Goal: Entertainment & Leisure: Consume media (video, audio)

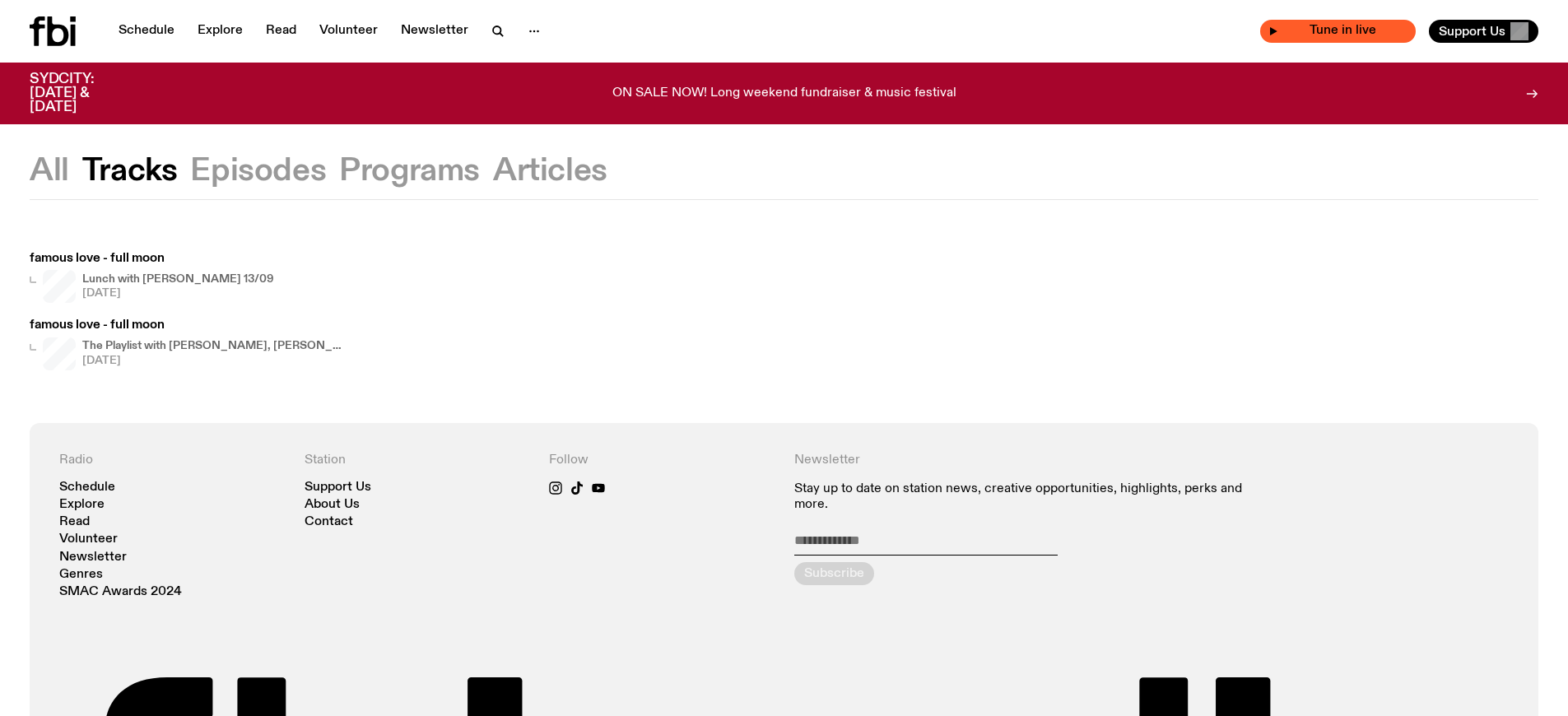
click at [1366, 32] on span "Tune in live" at bounding box center [1342, 31] width 129 height 13
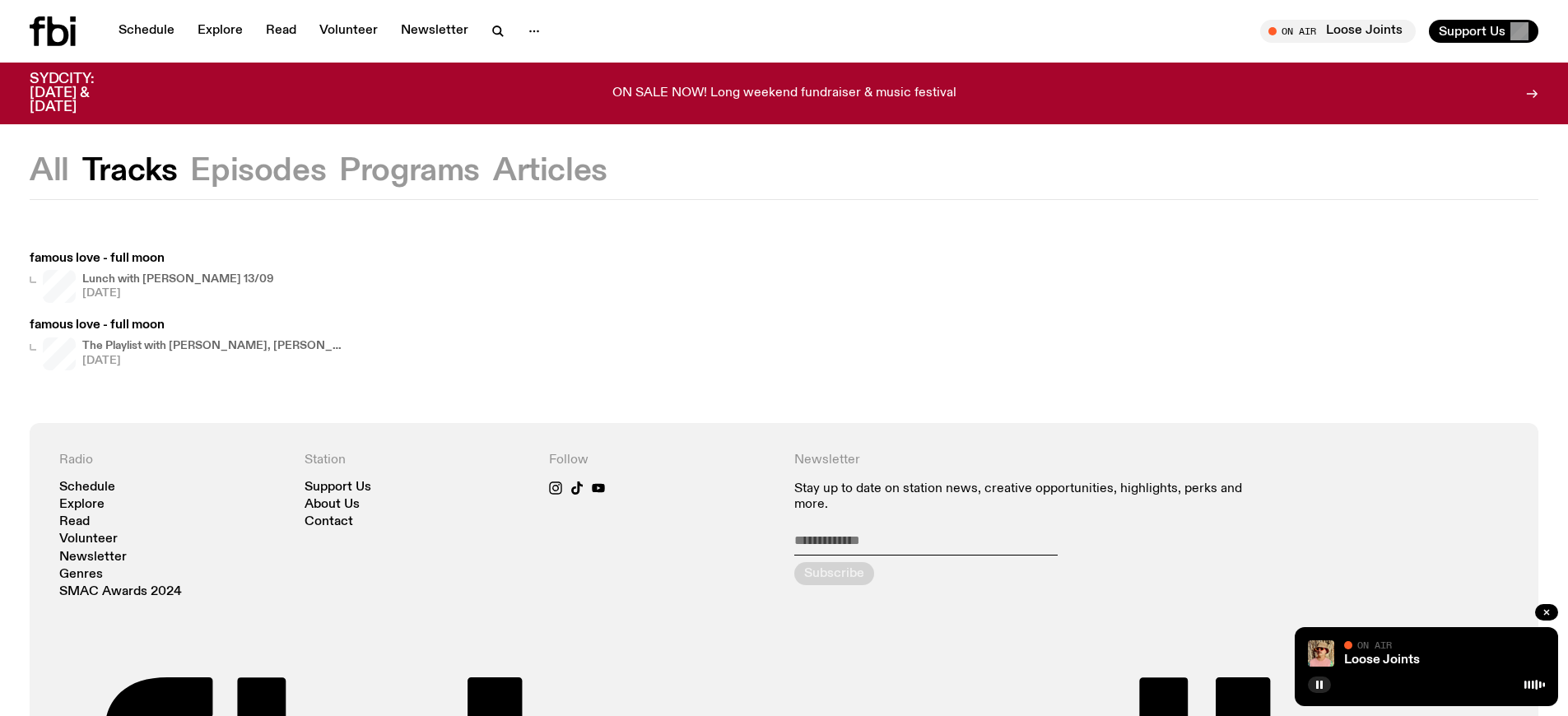
click at [212, 346] on h4 "The Playlist with [PERSON_NAME], [PERSON_NAME], [PERSON_NAME], and Raf" at bounding box center [214, 346] width 263 height 11
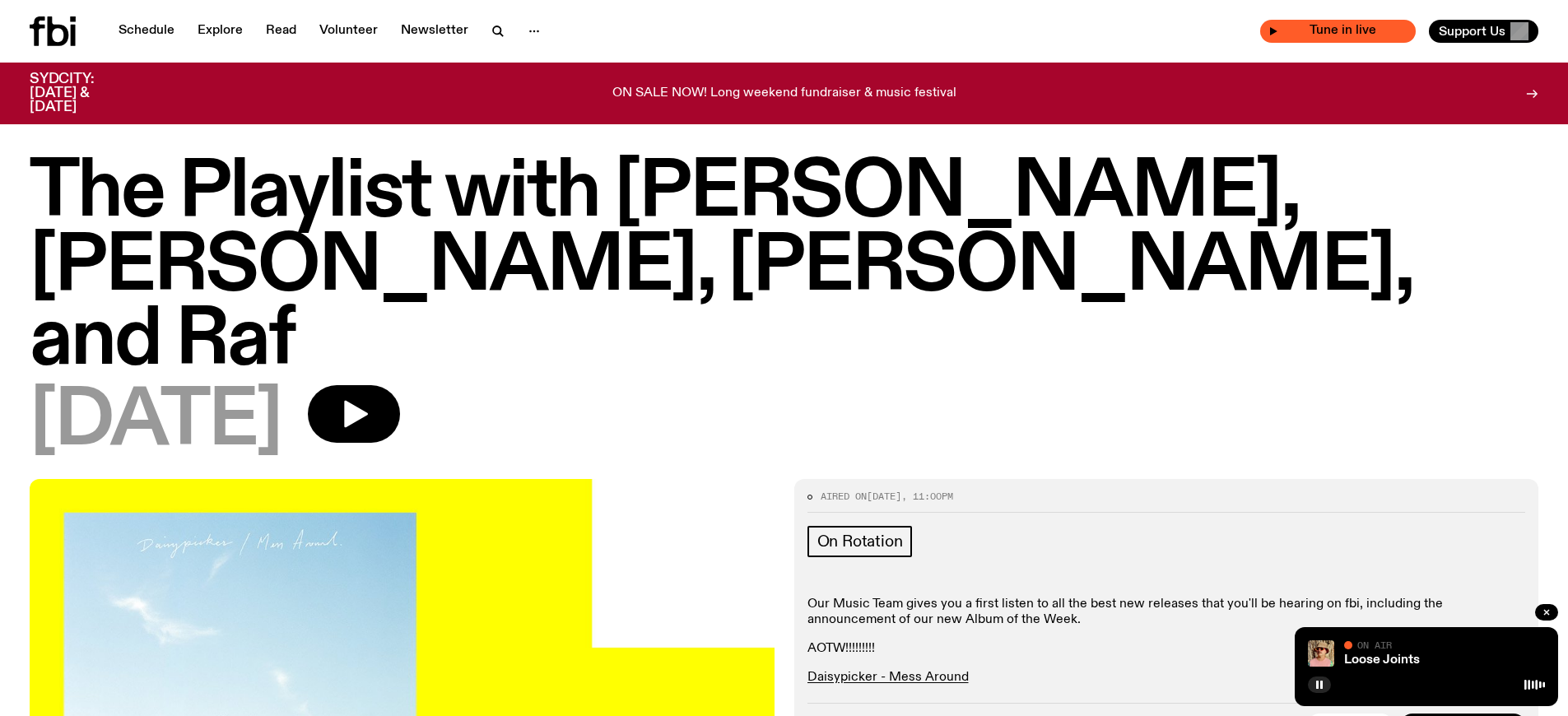
click at [1366, 32] on span "Tune in live" at bounding box center [1342, 31] width 129 height 13
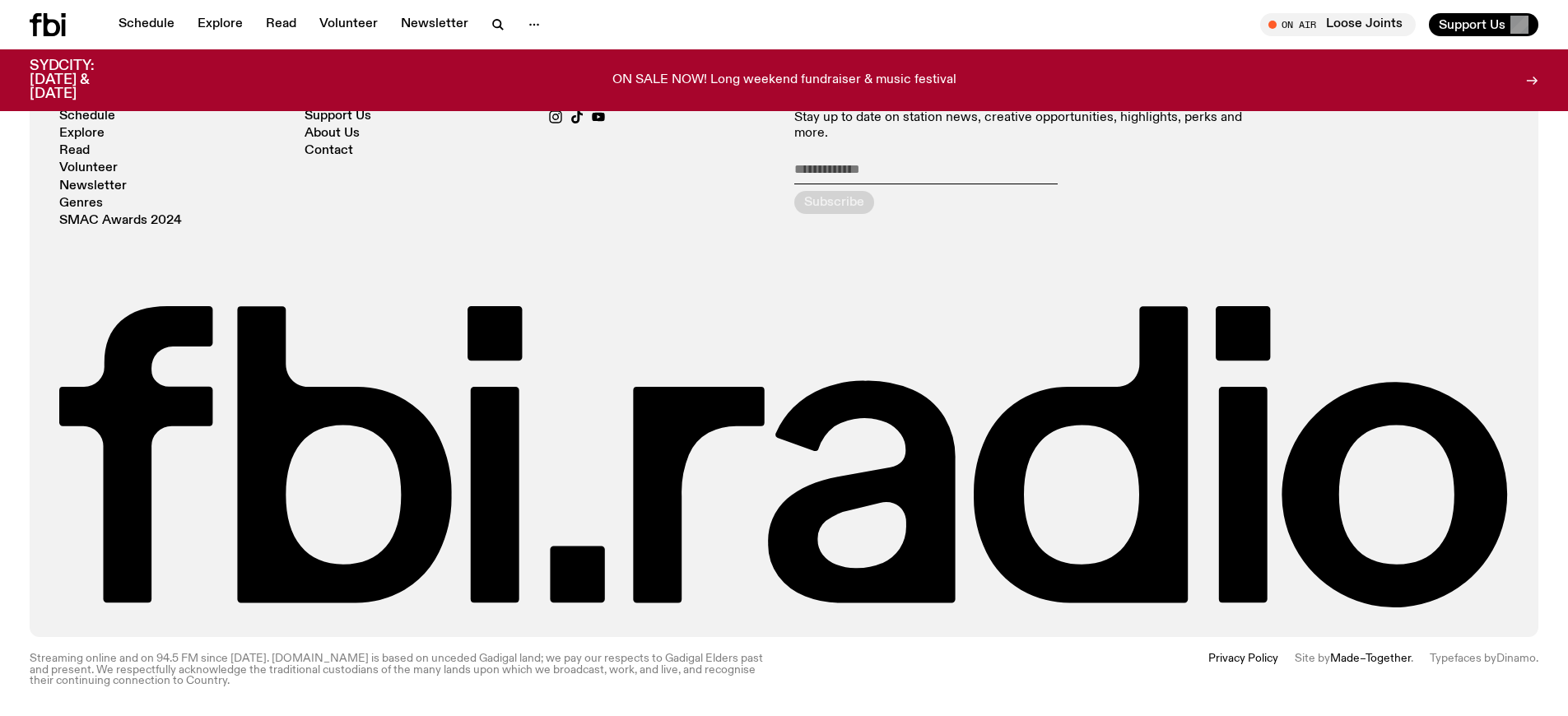
scroll to position [358, 0]
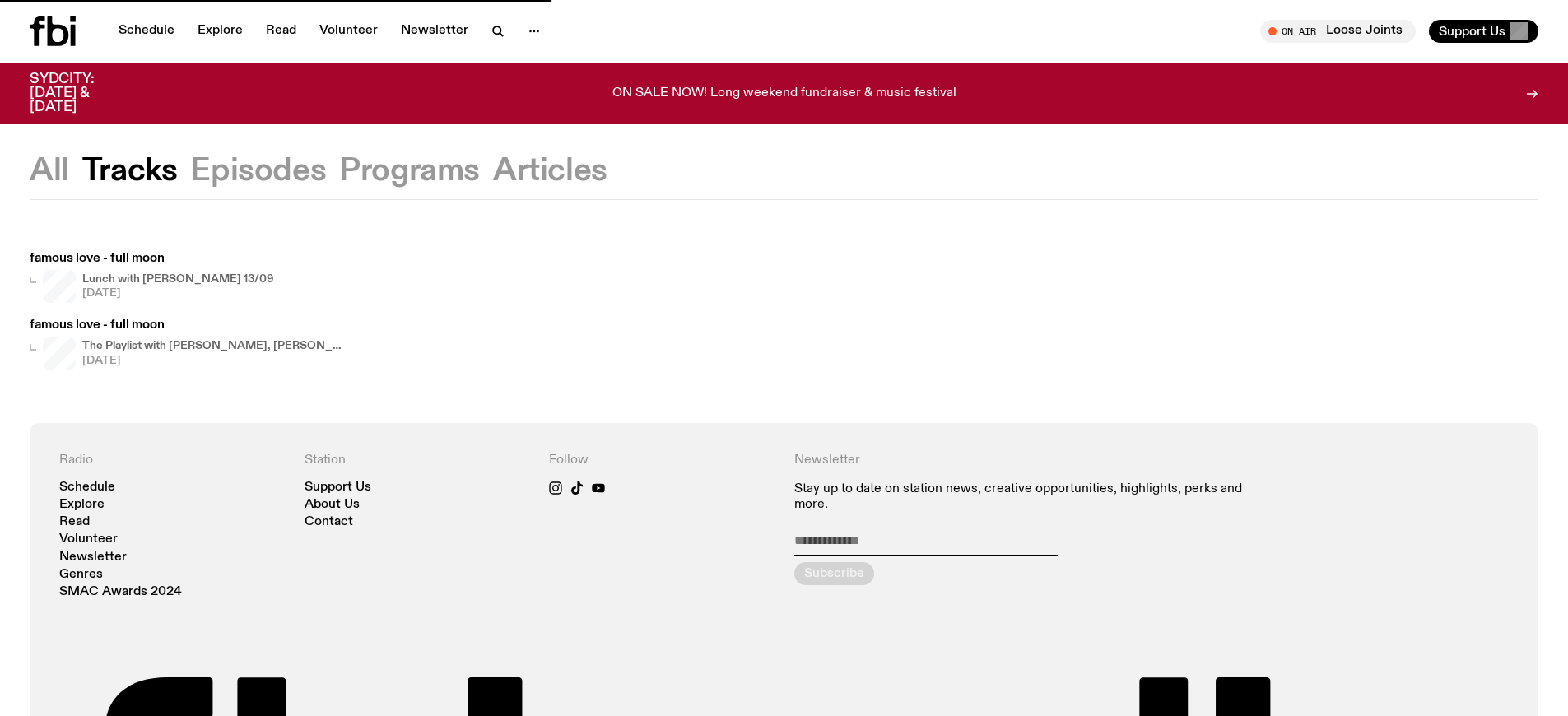
click at [212, 346] on h4 "The Playlist with [PERSON_NAME], [PERSON_NAME], [PERSON_NAME], and Raf" at bounding box center [214, 346] width 263 height 11
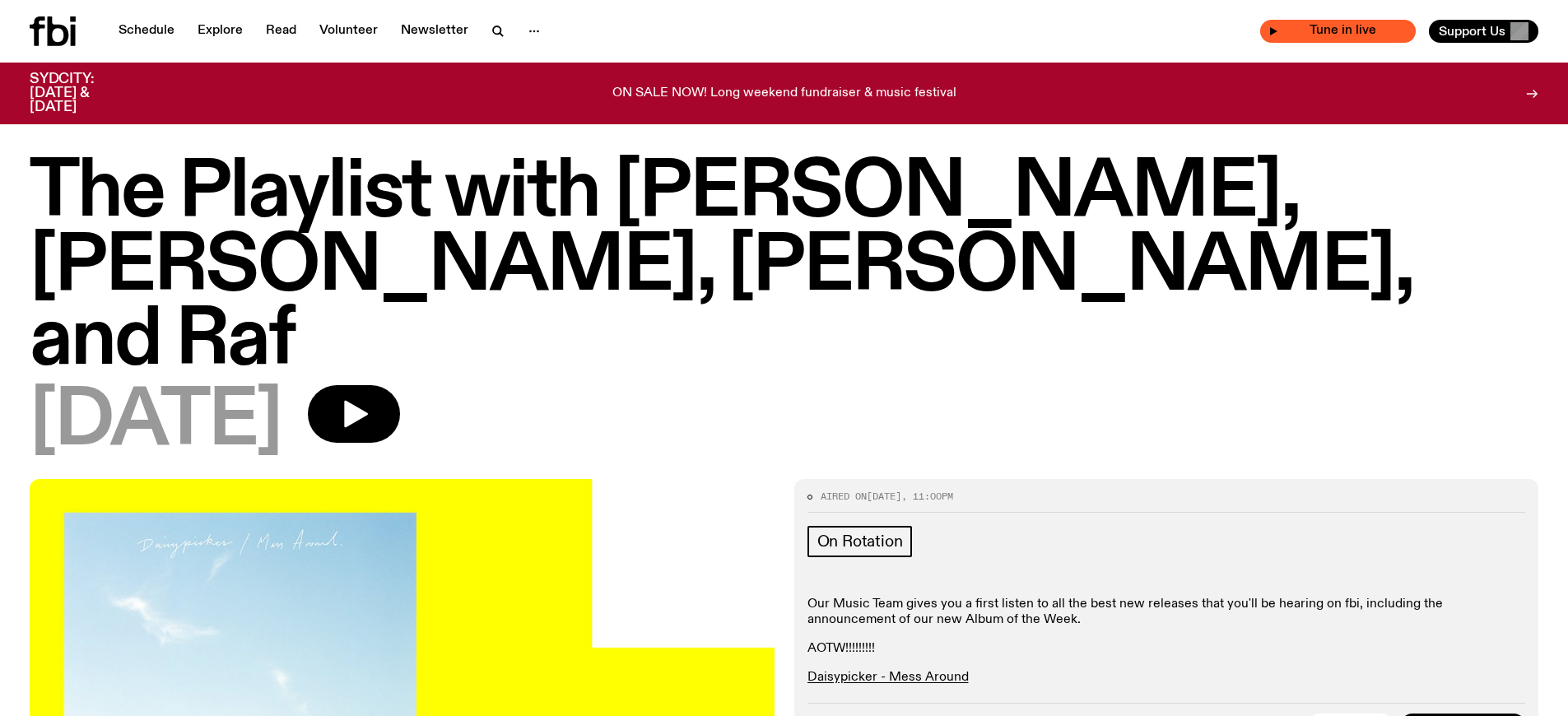
click at [1366, 32] on span "Tune in live" at bounding box center [1342, 31] width 129 height 13
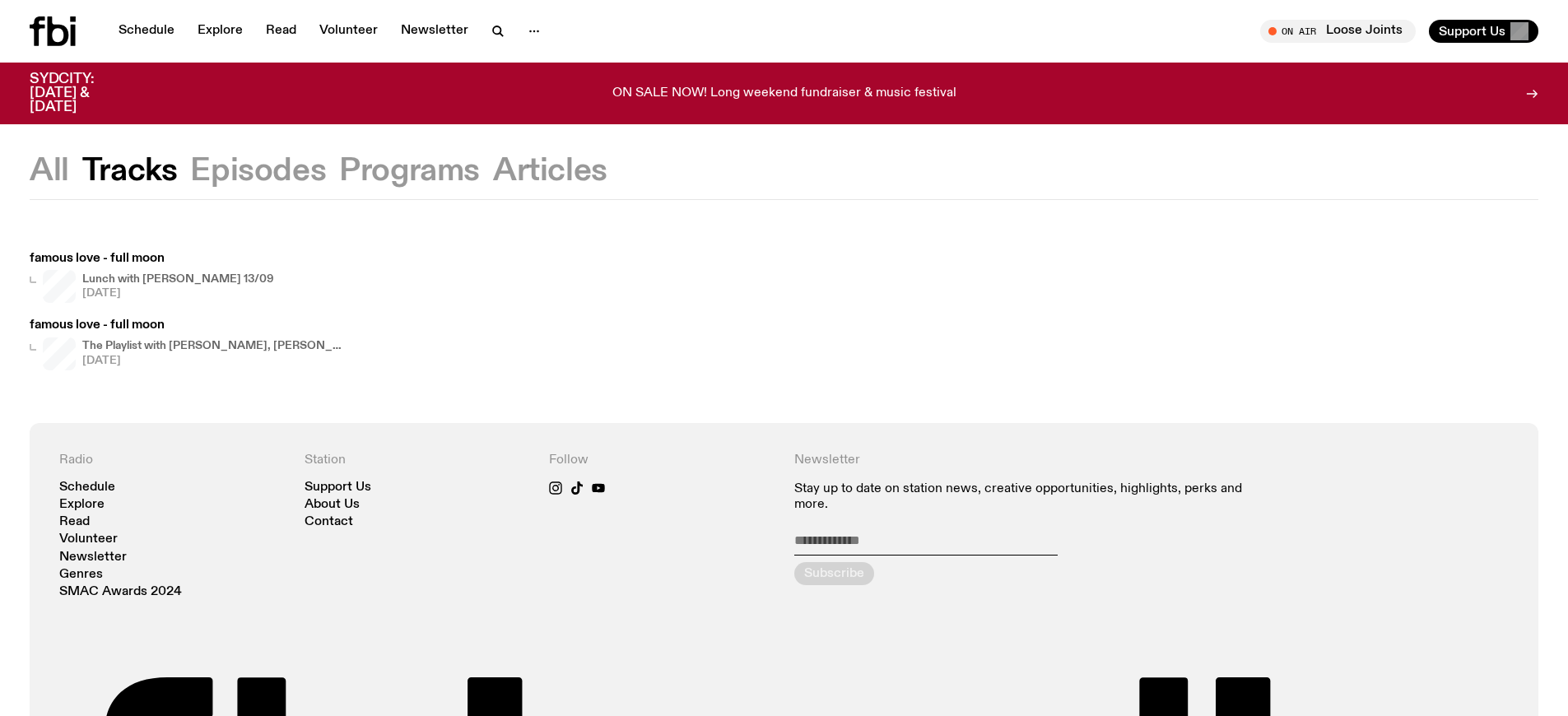
click at [212, 346] on h4 "The Playlist with [PERSON_NAME], [PERSON_NAME], [PERSON_NAME], and Raf" at bounding box center [214, 346] width 263 height 11
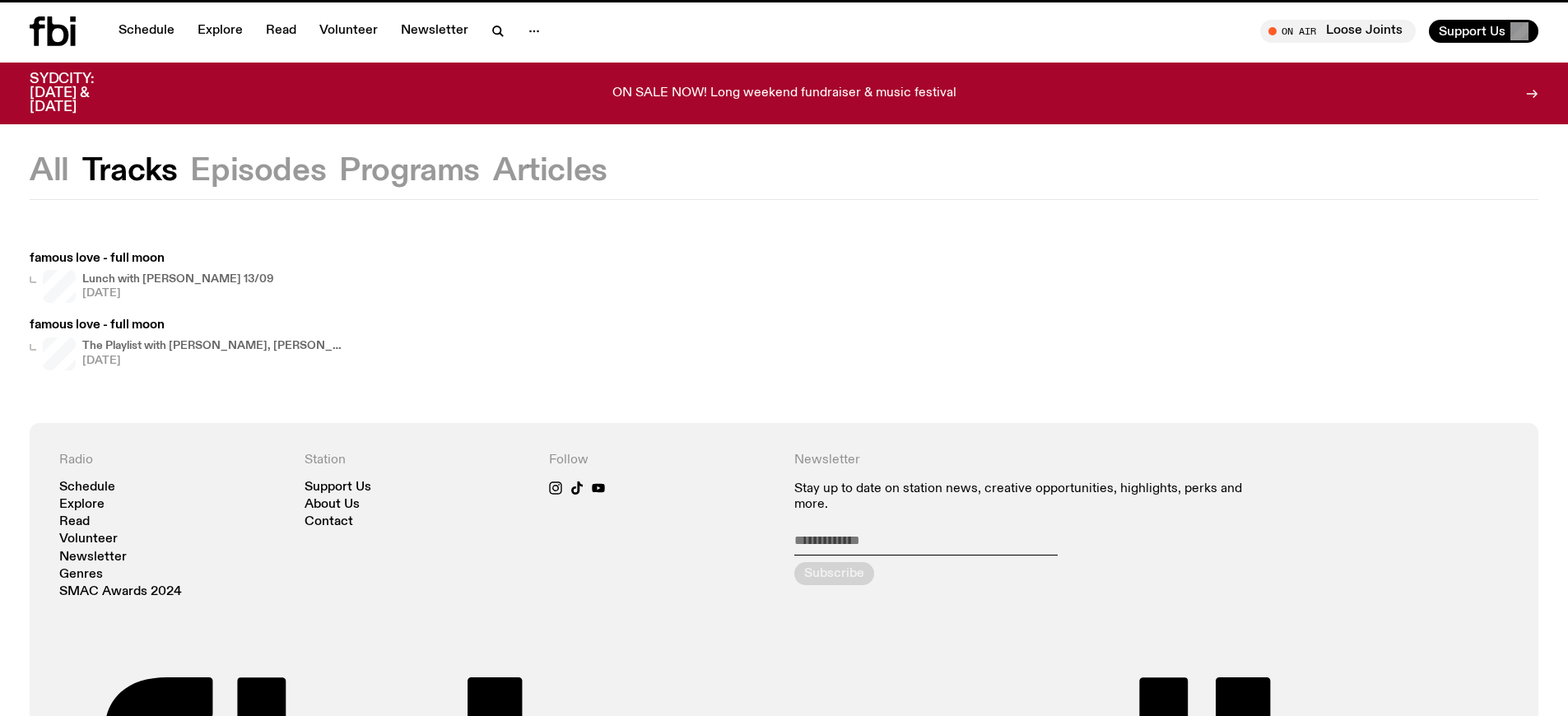
click at [212, 346] on h4 "The Playlist with [PERSON_NAME], [PERSON_NAME], [PERSON_NAME], and Raf" at bounding box center [214, 346] width 263 height 11
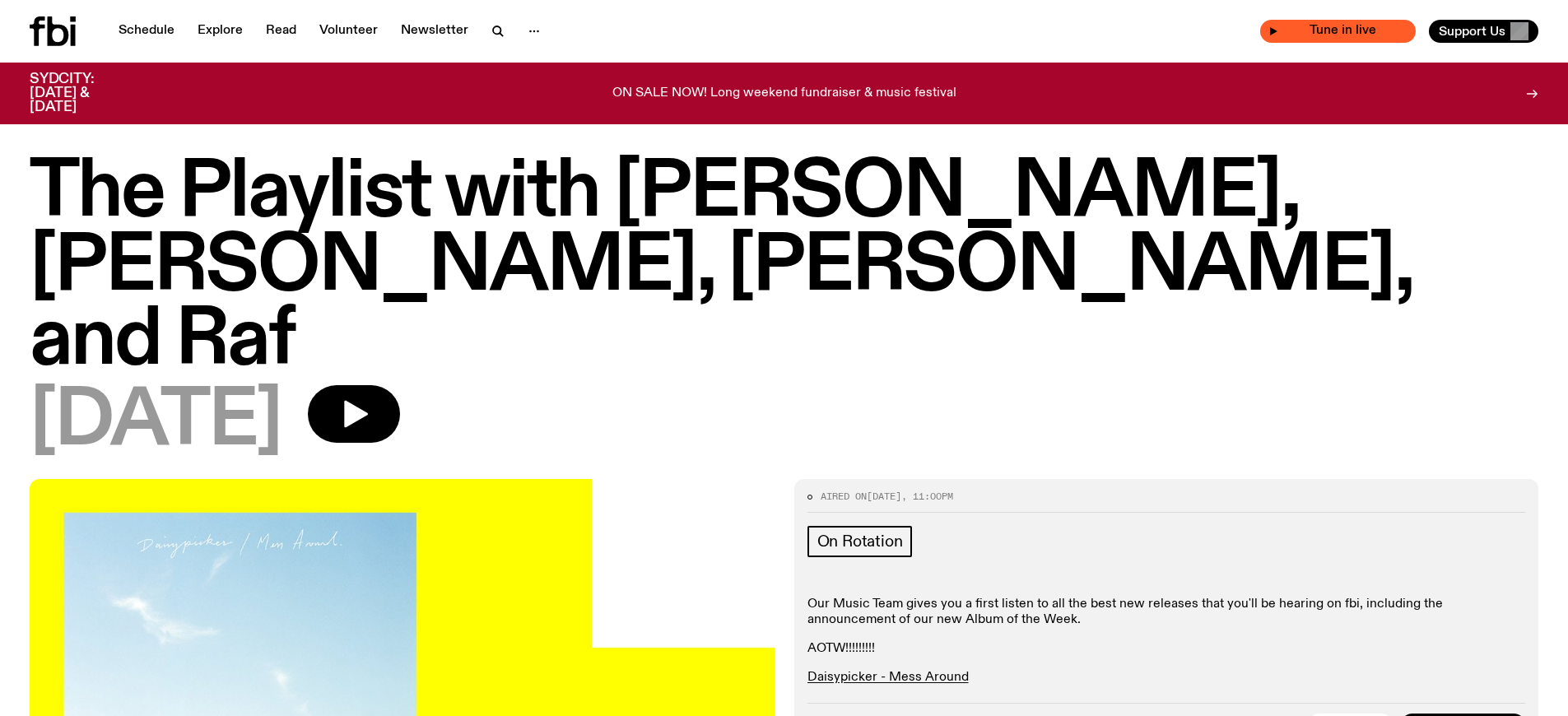
click at [1366, 32] on span "Tune in live" at bounding box center [1342, 31] width 129 height 13
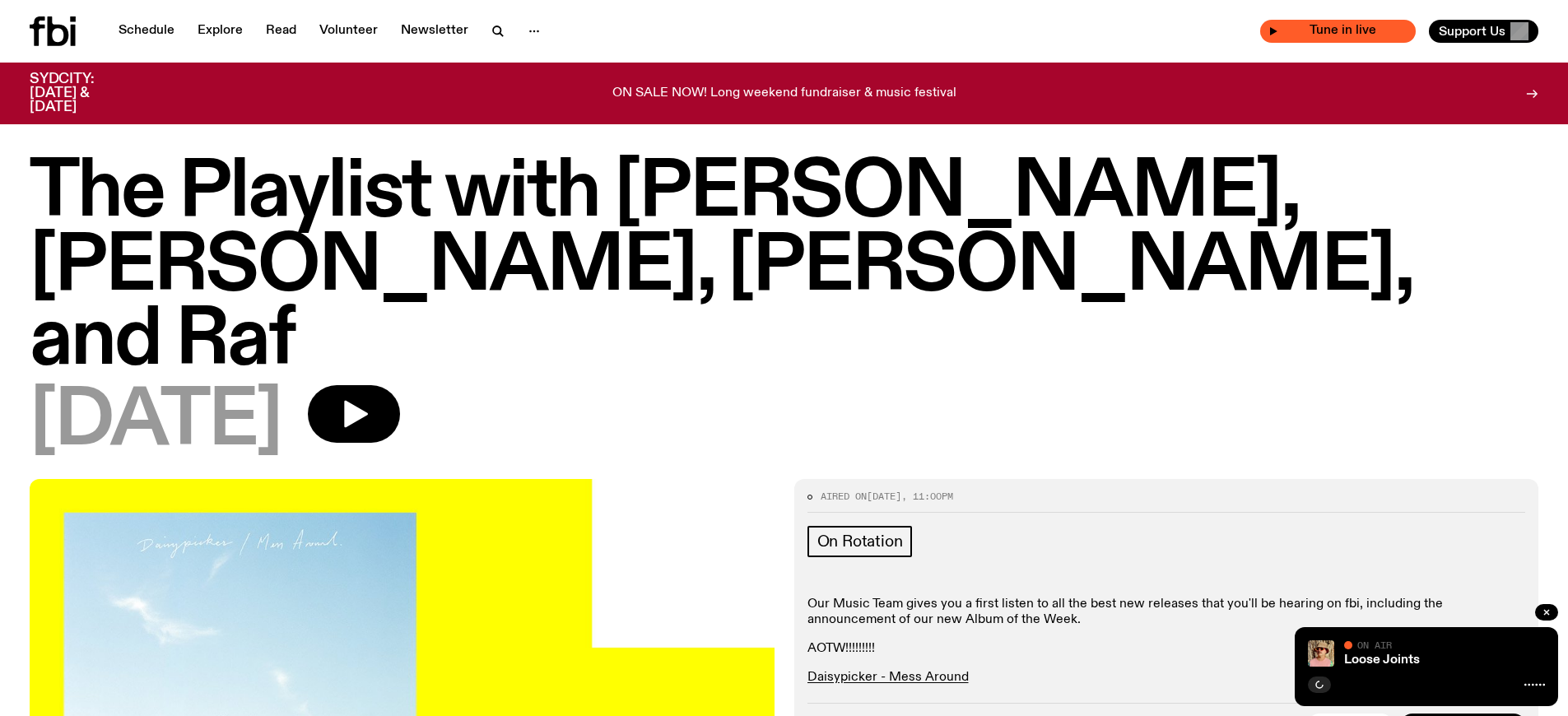
click at [1366, 32] on span "Tune in live" at bounding box center [1342, 31] width 129 height 13
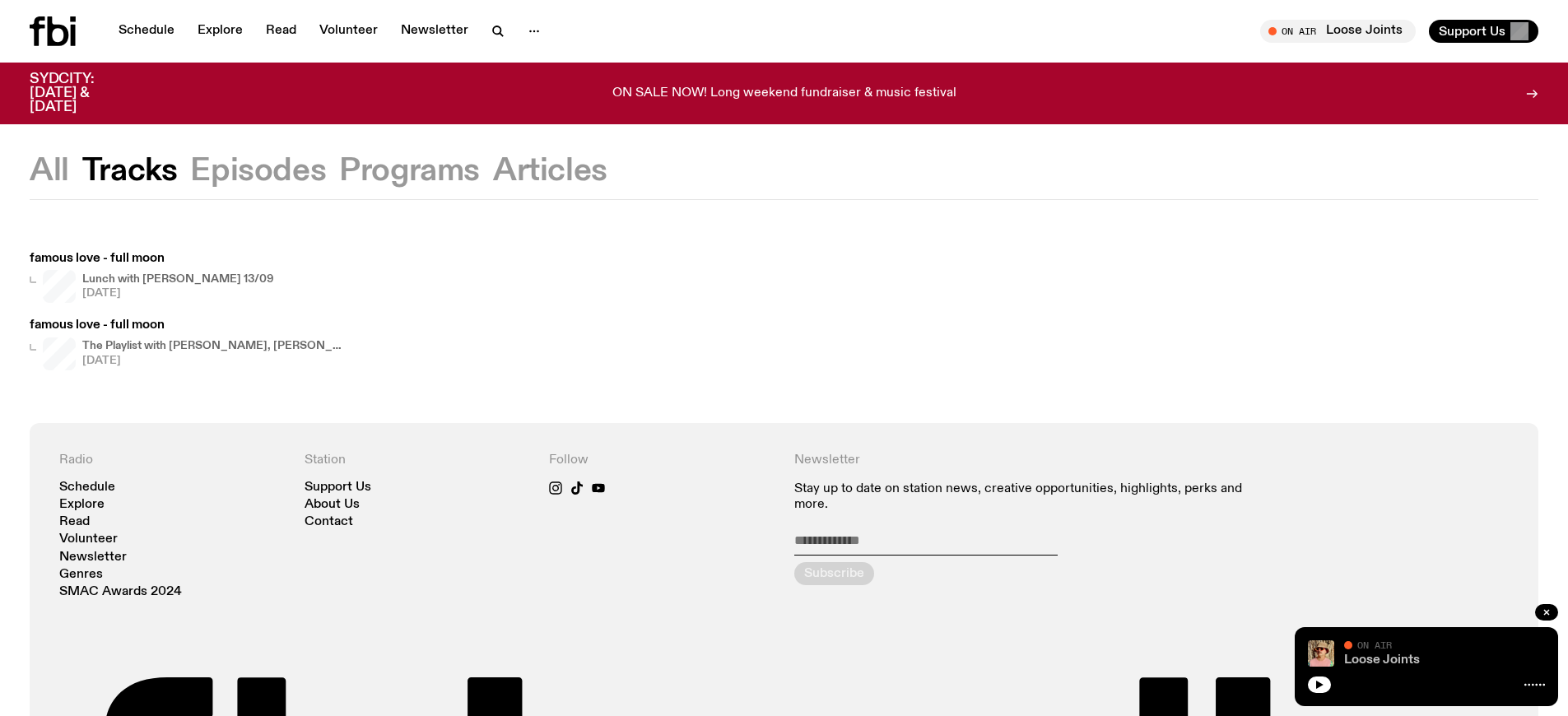
click at [1384, 660] on link "Loose Joints" at bounding box center [1381, 660] width 76 height 13
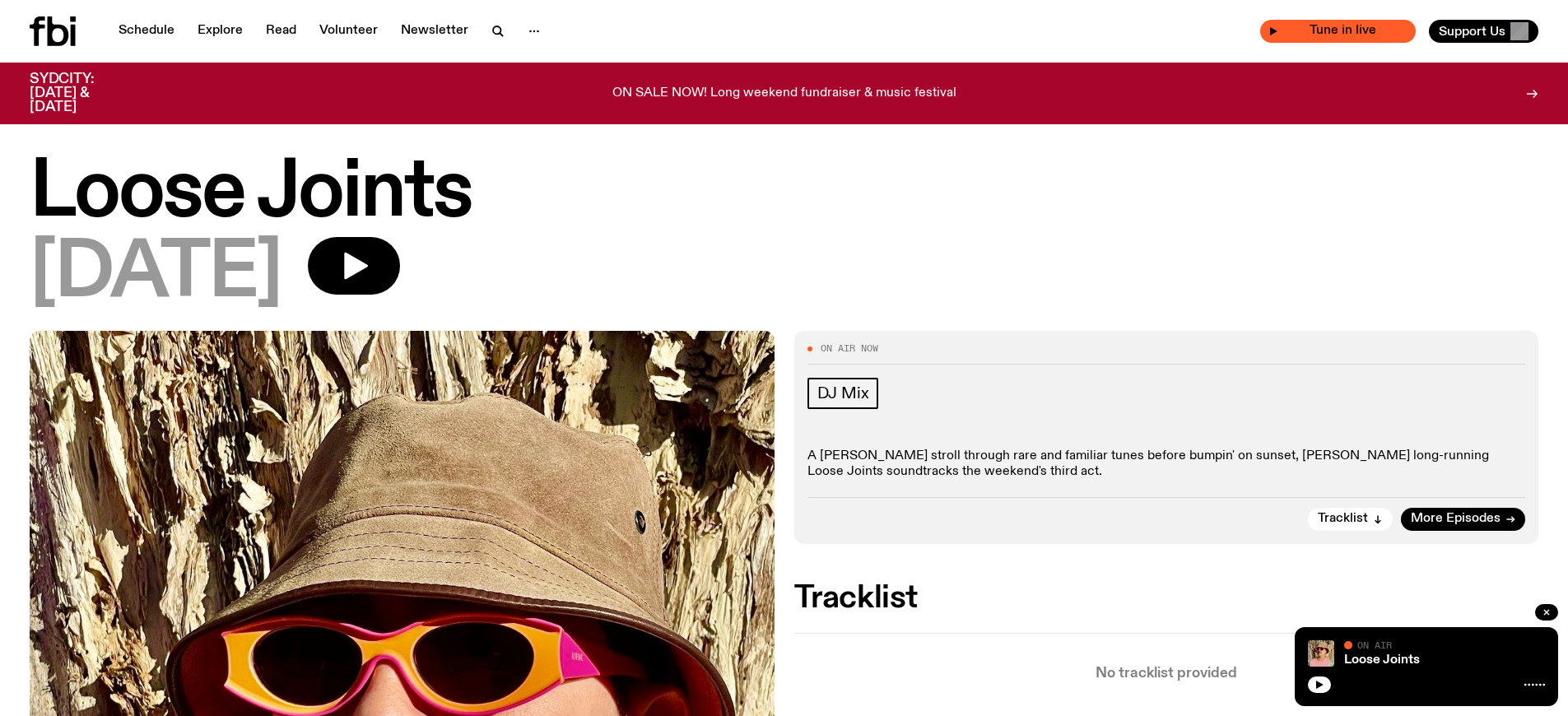
click at [1366, 32] on span "Tune in live" at bounding box center [1342, 31] width 129 height 13
click at [1384, 660] on link "Loose Joints" at bounding box center [1381, 660] width 76 height 13
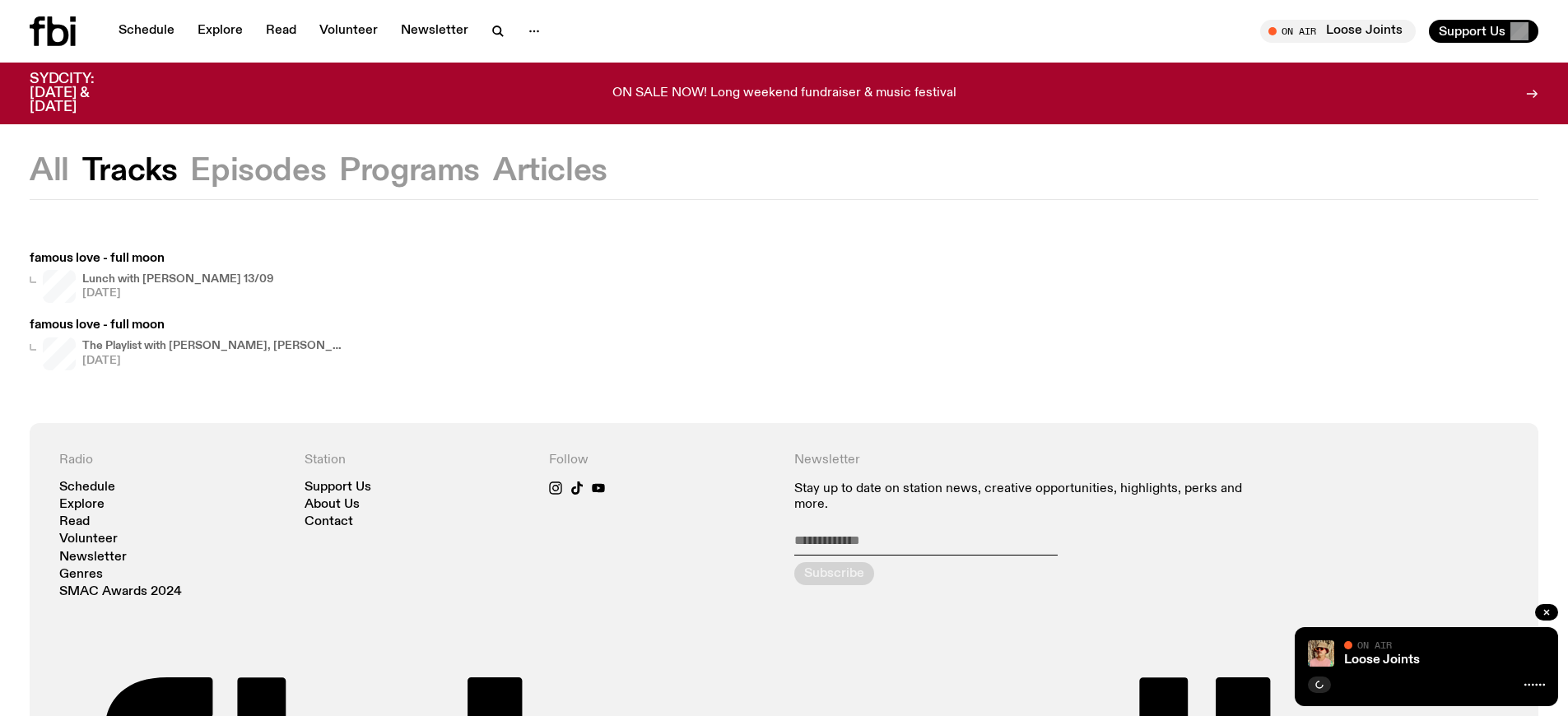
click at [212, 346] on h4 "The Playlist with [PERSON_NAME], [PERSON_NAME], [PERSON_NAME], and Raf" at bounding box center [214, 346] width 263 height 11
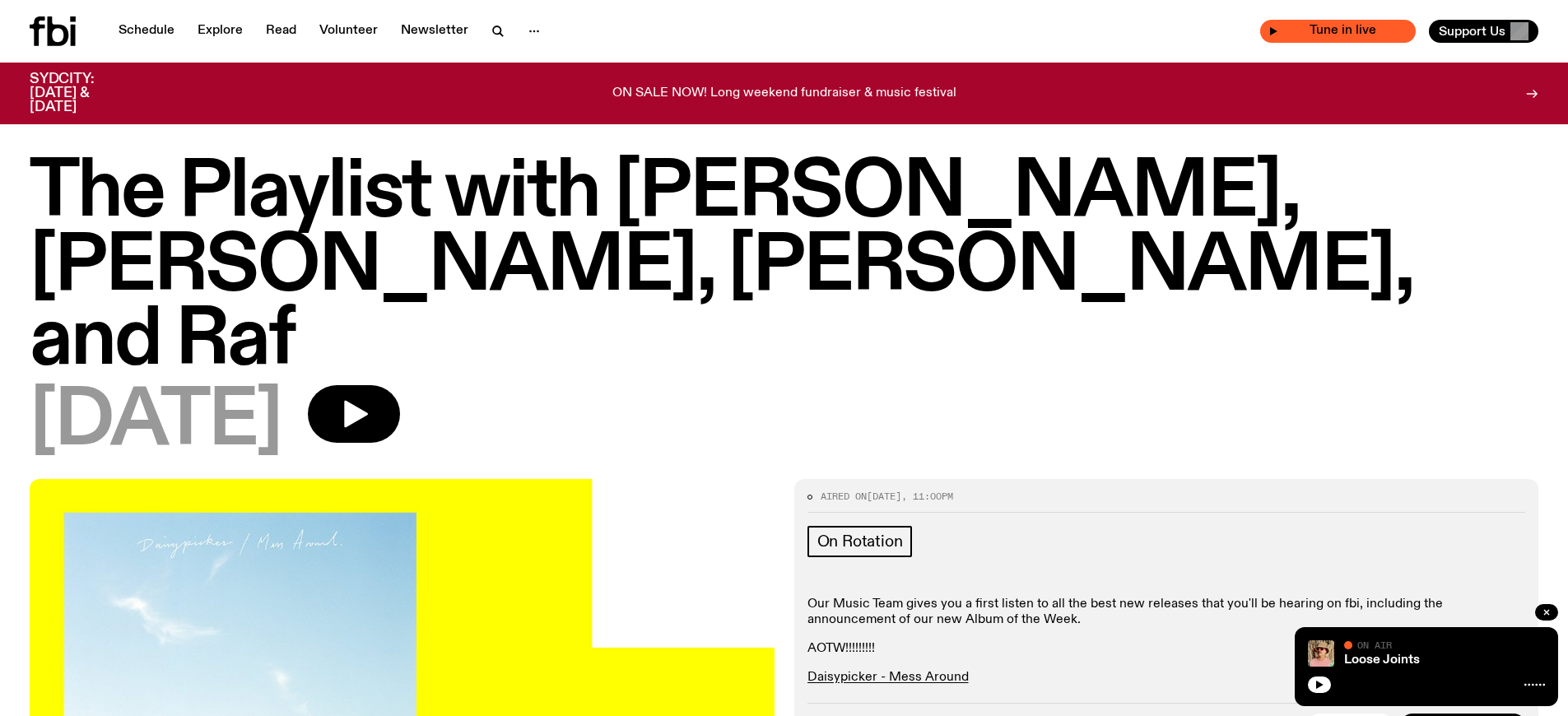
click at [1366, 32] on span "Tune in live" at bounding box center [1342, 31] width 129 height 13
click at [1384, 660] on link "Loose Joints" at bounding box center [1381, 660] width 76 height 13
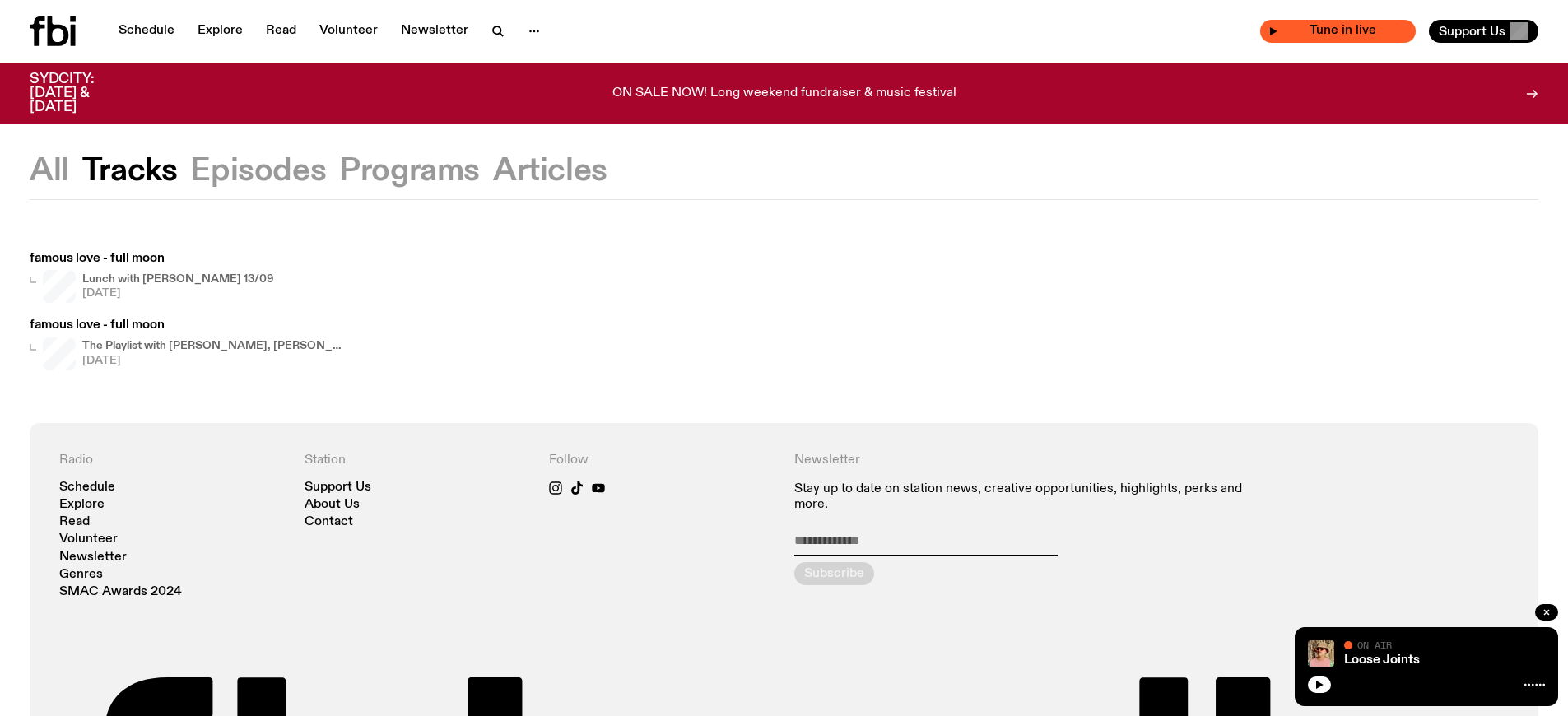
click at [1366, 32] on span "Tune in live" at bounding box center [1342, 31] width 129 height 13
click at [212, 346] on h4 "The Playlist with [PERSON_NAME], [PERSON_NAME], [PERSON_NAME], and Raf" at bounding box center [214, 346] width 263 height 11
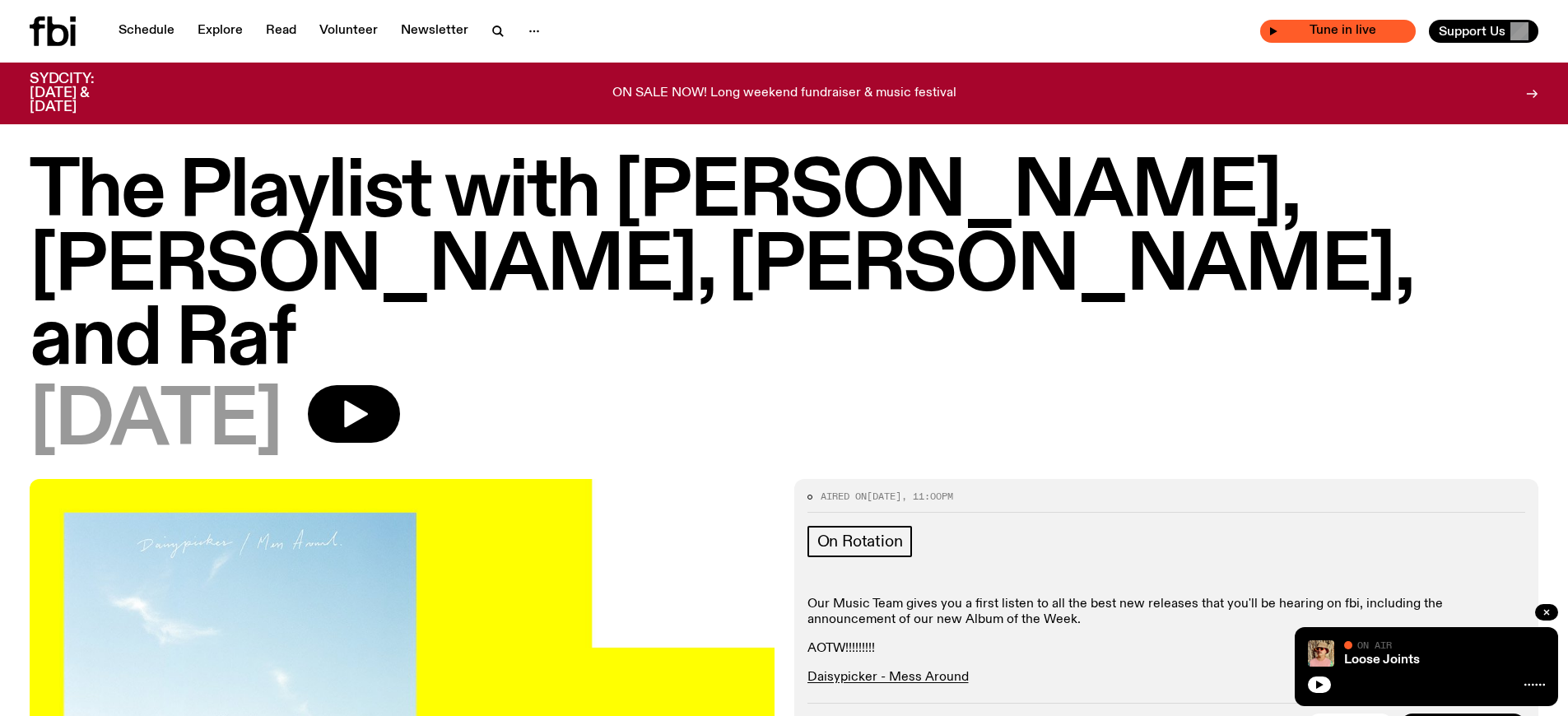
click at [1366, 32] on span "Tune in live" at bounding box center [1342, 31] width 129 height 13
click at [1384, 660] on link "Loose Joints" at bounding box center [1381, 660] width 76 height 13
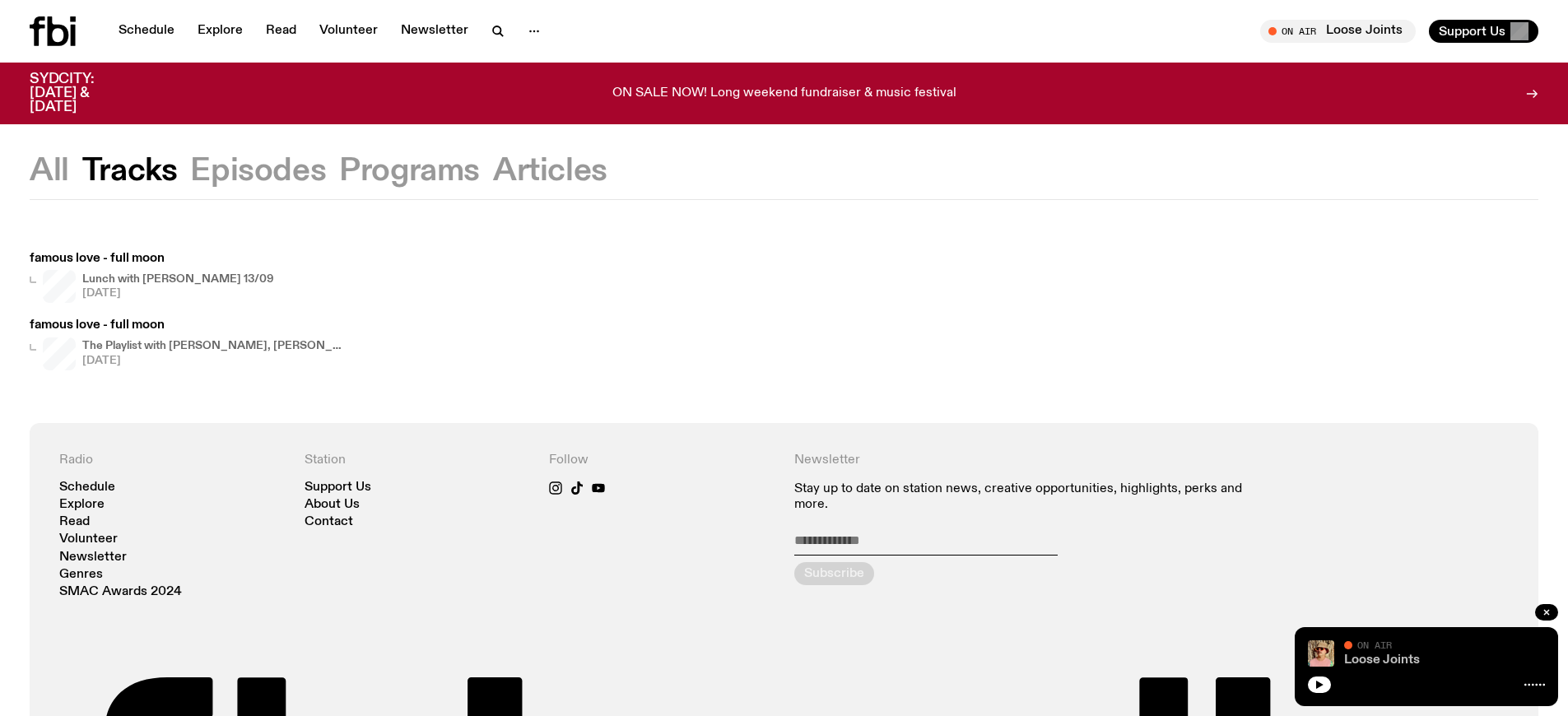
click at [1384, 660] on link "Loose Joints" at bounding box center [1381, 660] width 76 height 13
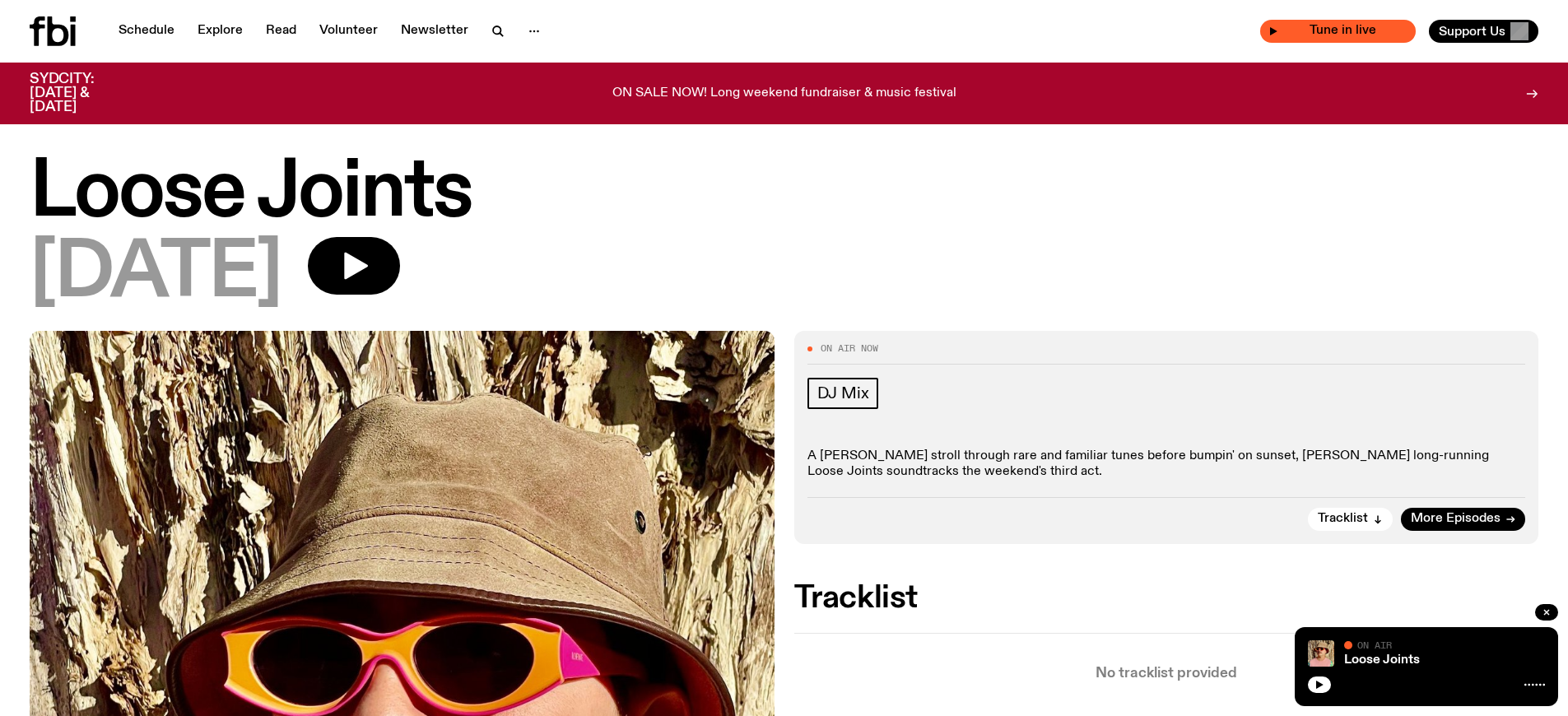
click at [1366, 32] on span "Tune in live" at bounding box center [1342, 31] width 129 height 13
click at [1365, 658] on link "Loose Joints" at bounding box center [1381, 660] width 76 height 13
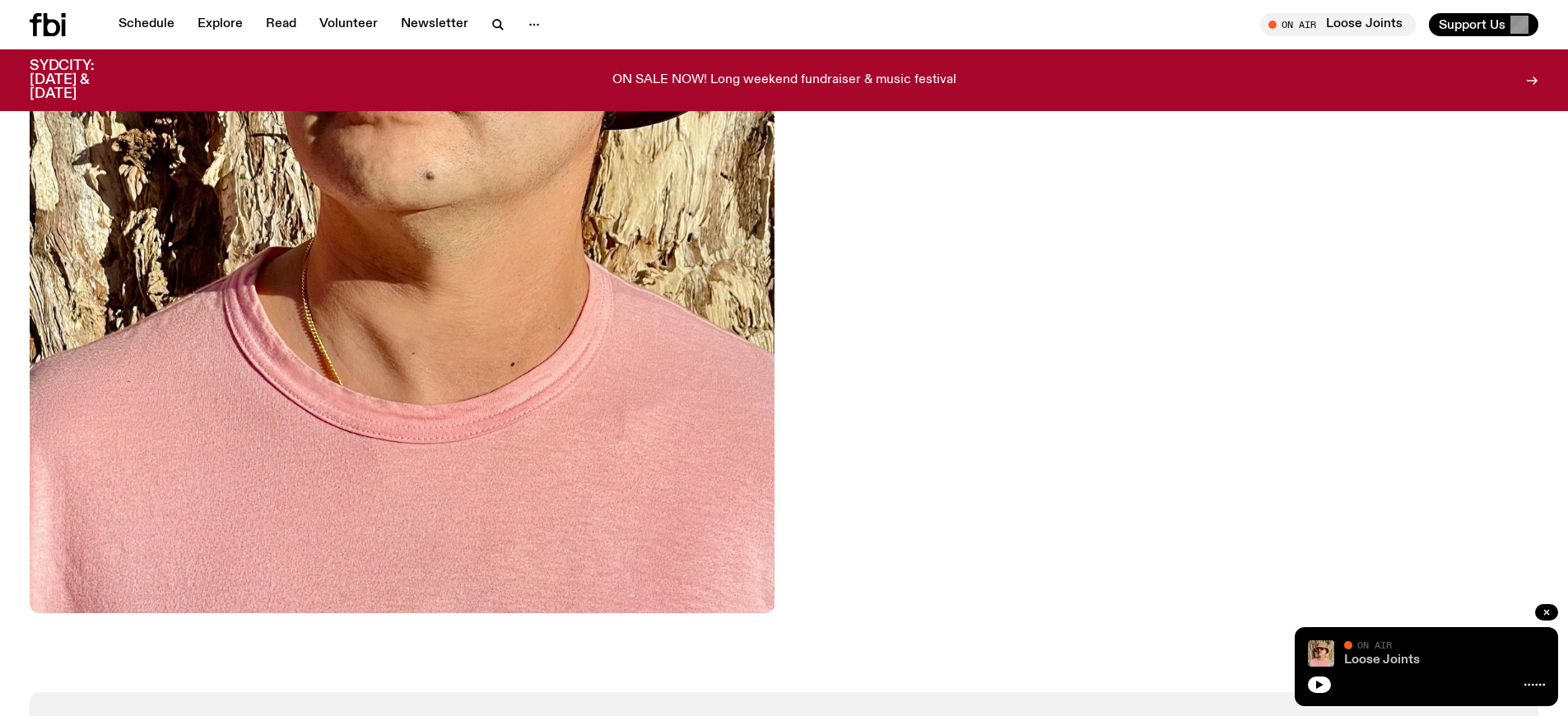
scroll to position [695, 0]
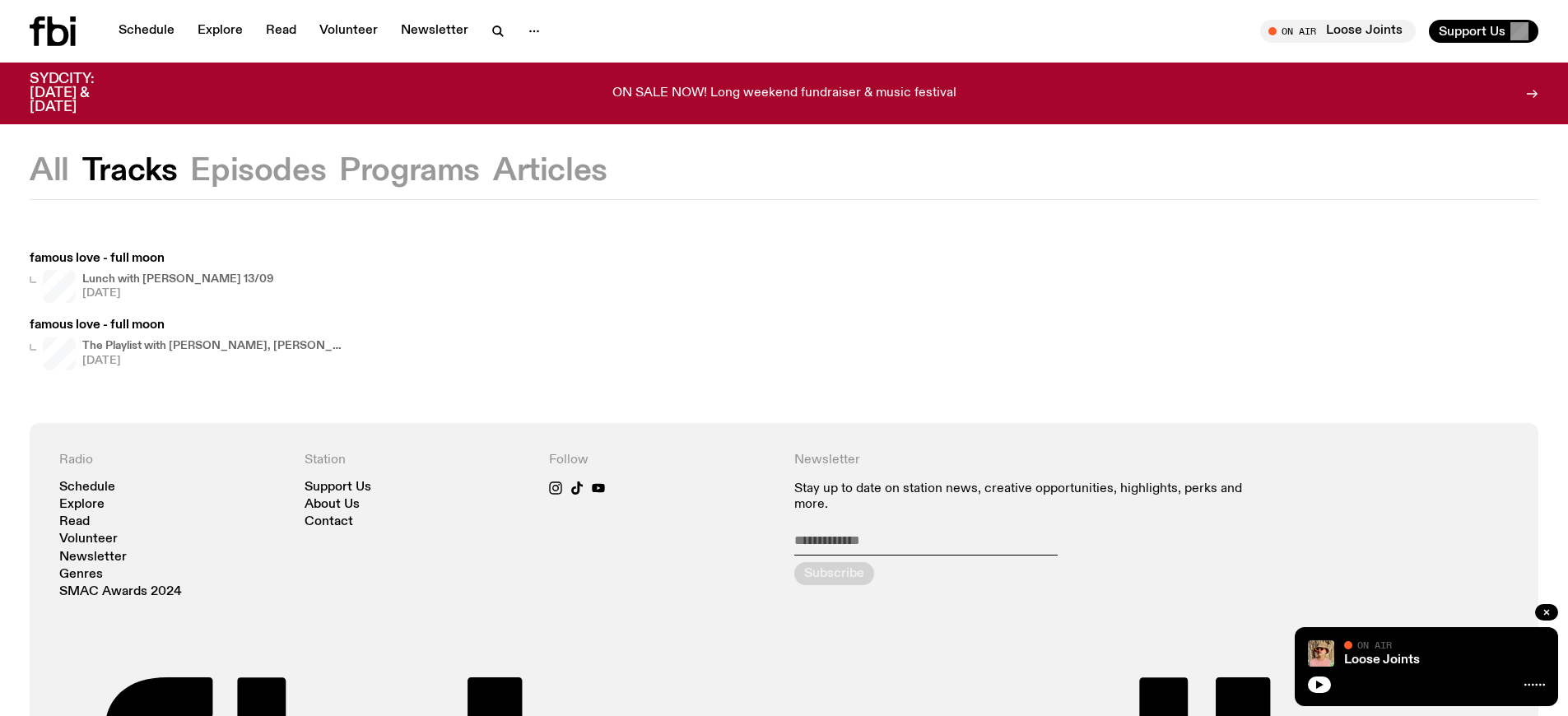
click at [212, 346] on h4 "The Playlist with [PERSON_NAME], [PERSON_NAME], [PERSON_NAME], and Raf" at bounding box center [214, 346] width 263 height 11
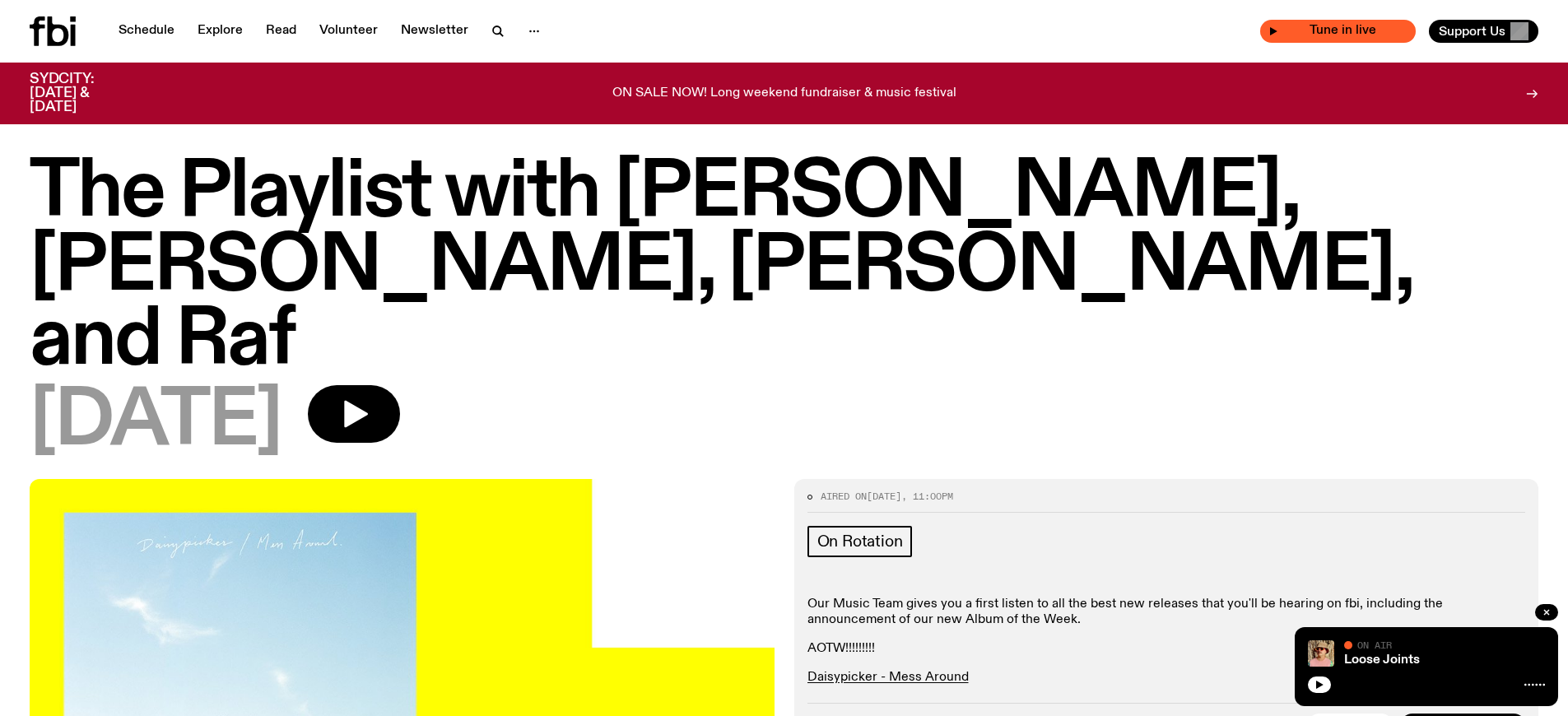
click at [1366, 32] on span "Tune in live" at bounding box center [1342, 31] width 129 height 13
click at [1365, 658] on link "Loose Joints" at bounding box center [1381, 660] width 76 height 13
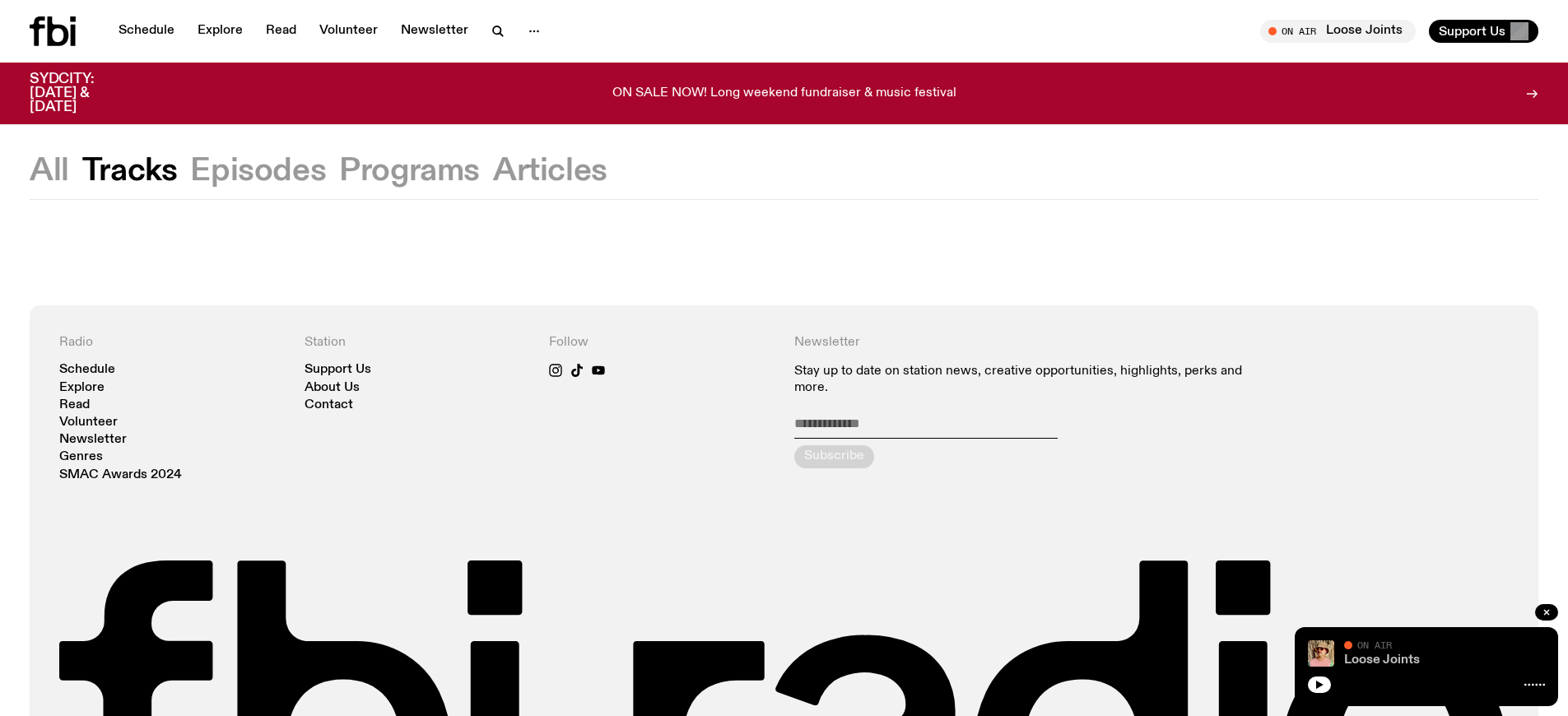
click at [1365, 658] on link "Loose Joints" at bounding box center [1381, 660] width 76 height 13
